Goal: Find contact information: Find contact information

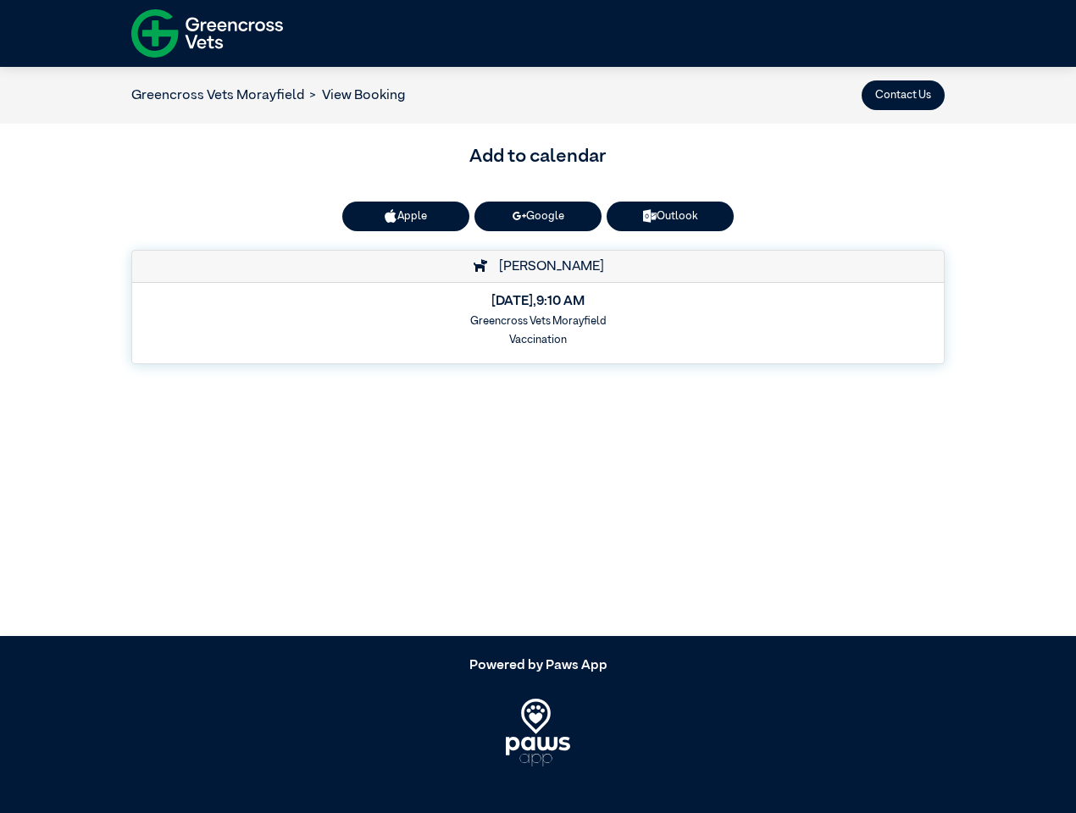
click at [903, 95] on button "Contact Us" at bounding box center [903, 95] width 83 height 30
click at [406, 216] on button "Apple" at bounding box center [405, 217] width 127 height 30
